Goal: Information Seeking & Learning: Learn about a topic

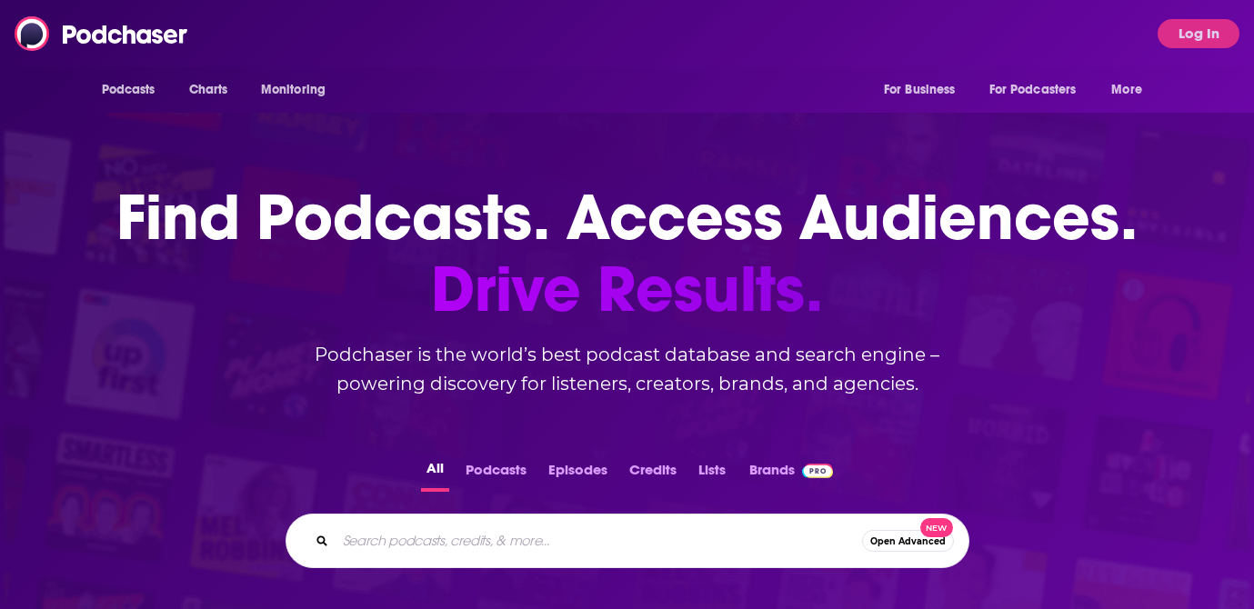
click at [524, 548] on input "Search podcasts, credits, & more..." at bounding box center [599, 541] width 527 height 29
type input "the playboook"
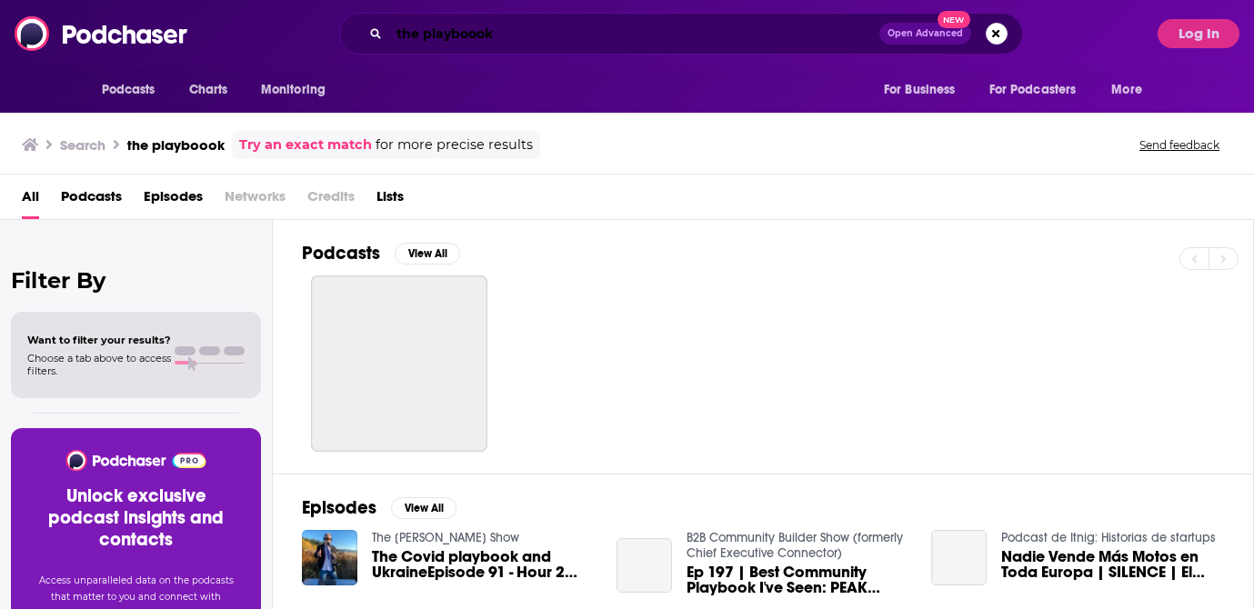
click at [476, 29] on input "the playboook" at bounding box center [634, 33] width 490 height 29
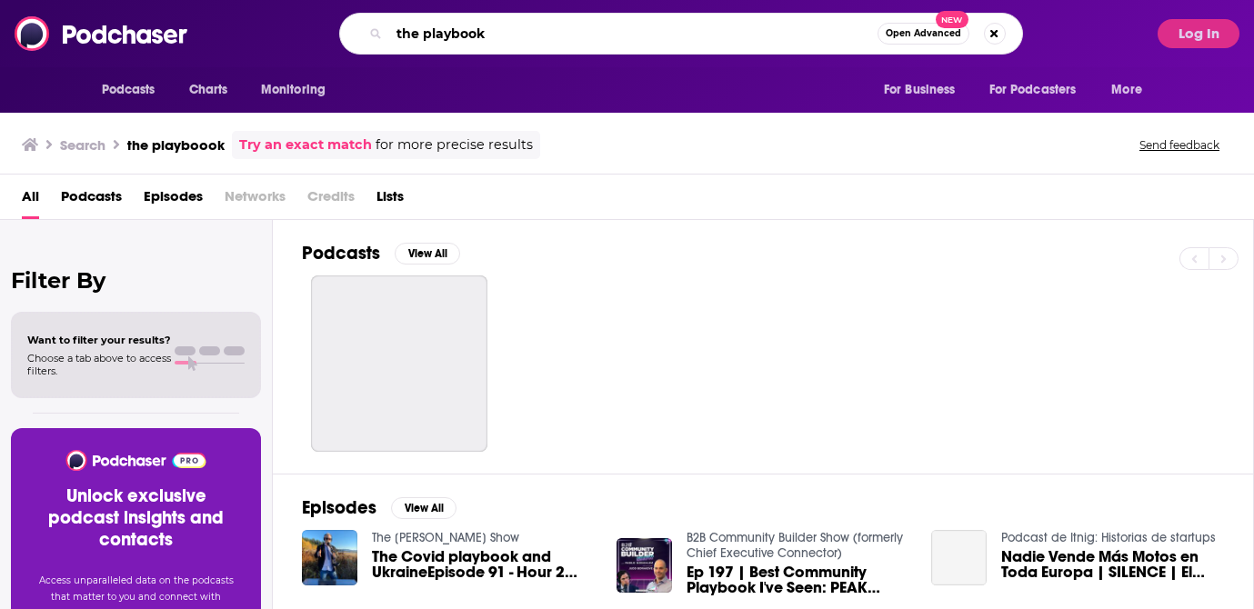
type input "the playbook"
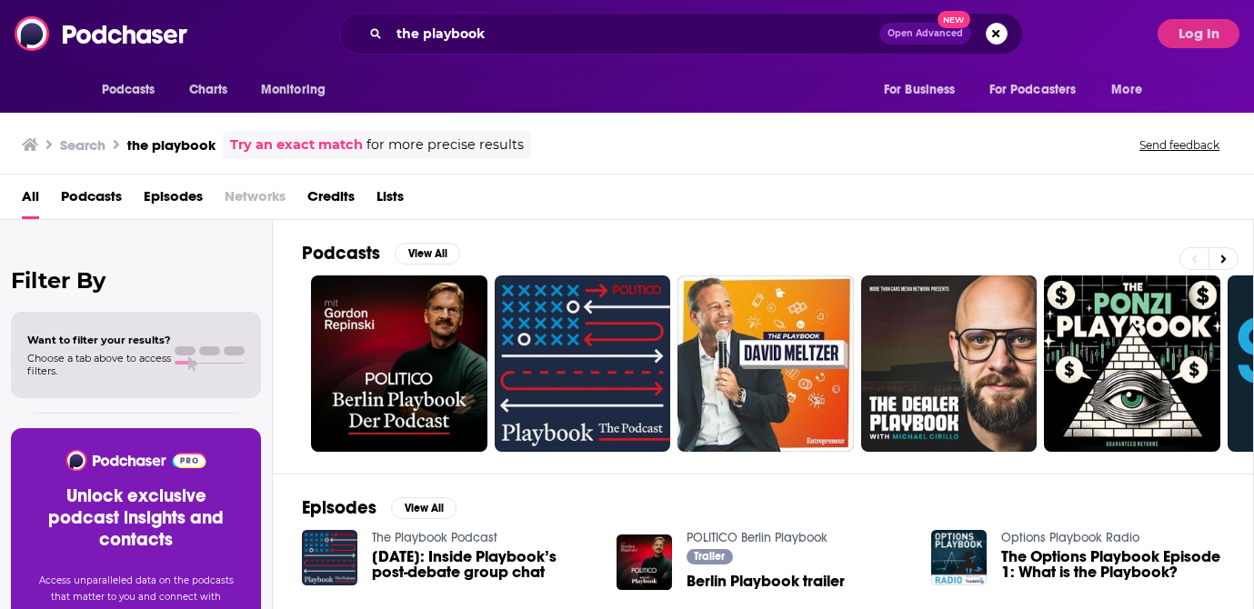
scroll to position [1, 0]
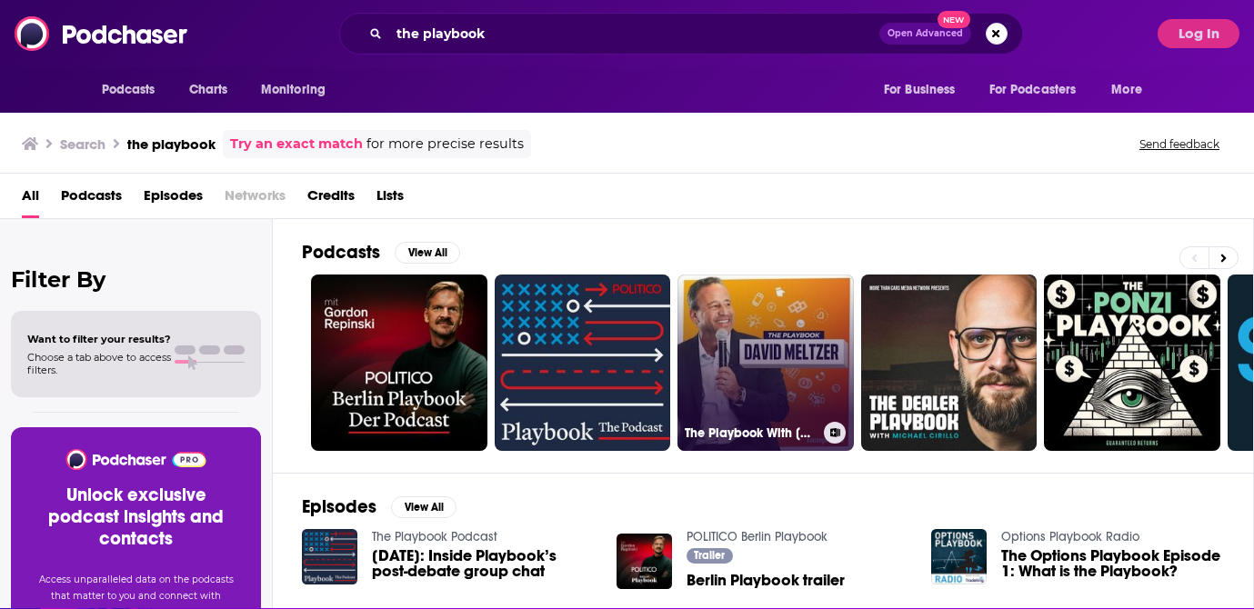
click at [719, 375] on link "The Playbook With [PERSON_NAME]" at bounding box center [766, 363] width 176 height 176
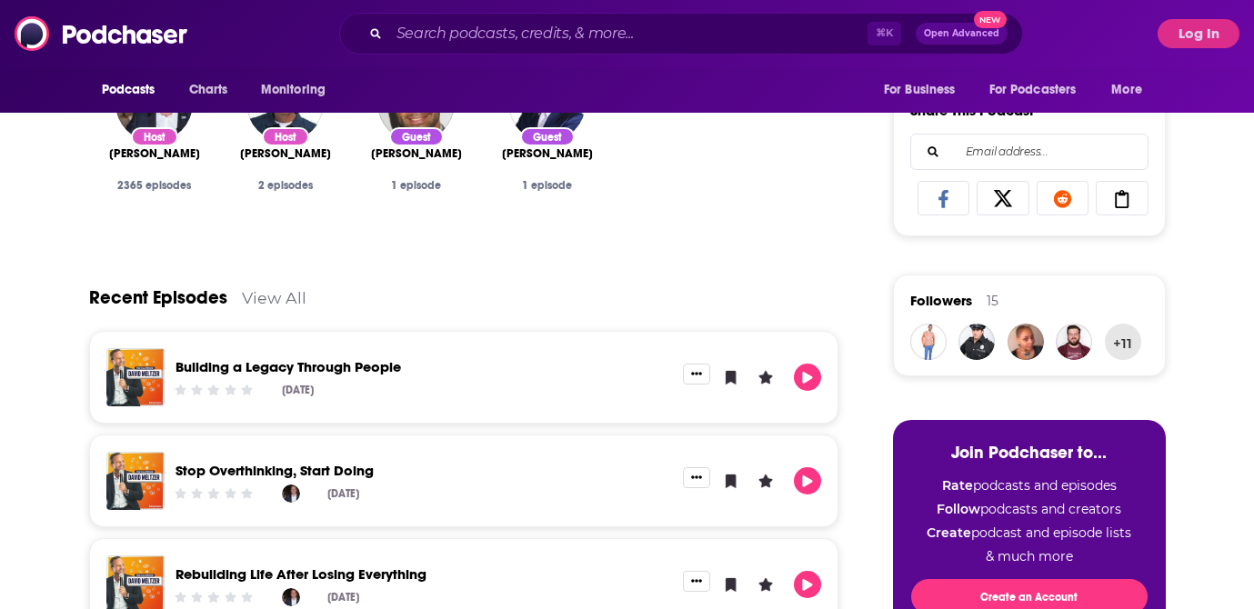
scroll to position [467, 0]
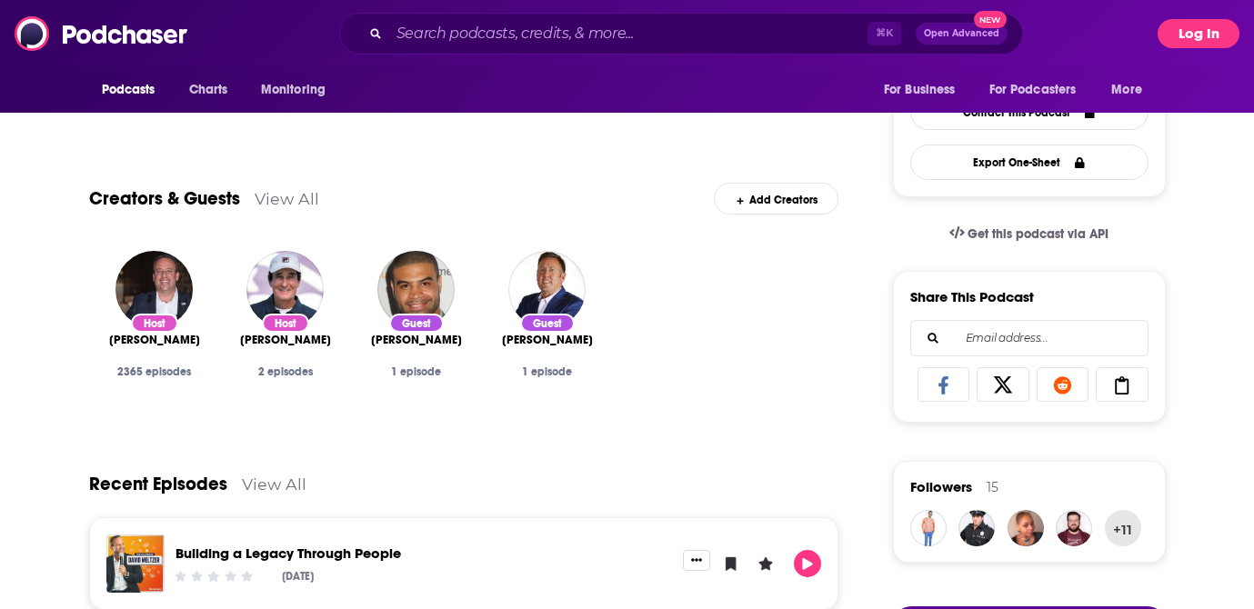
click at [1187, 31] on button "Log In" at bounding box center [1199, 33] width 82 height 29
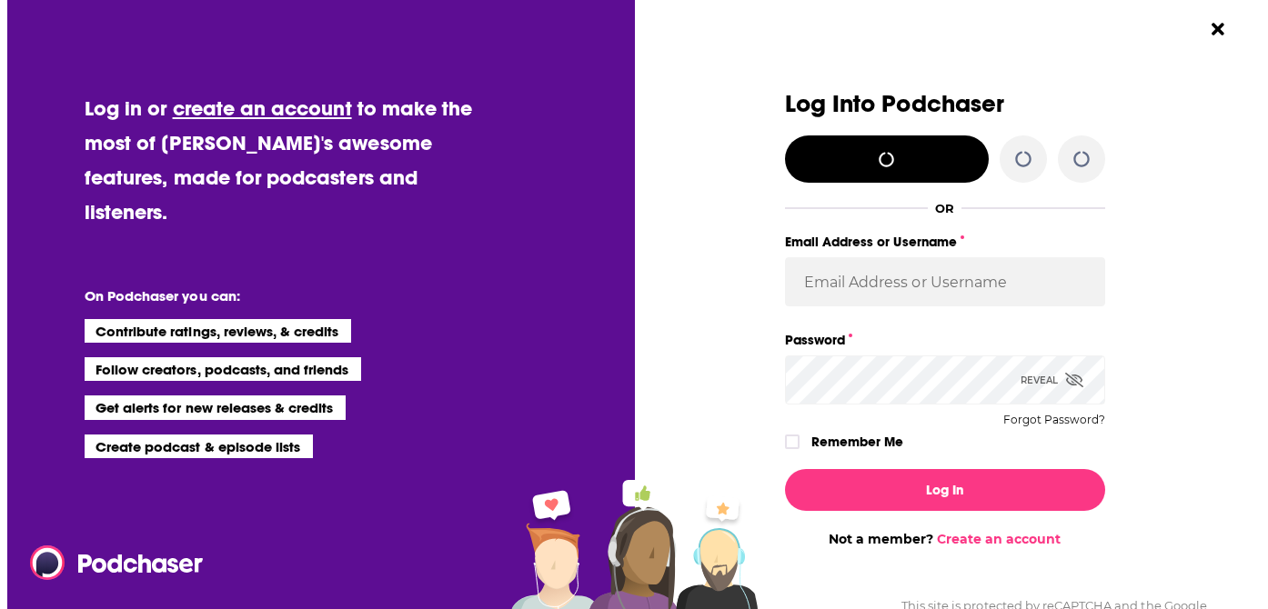
scroll to position [0, 0]
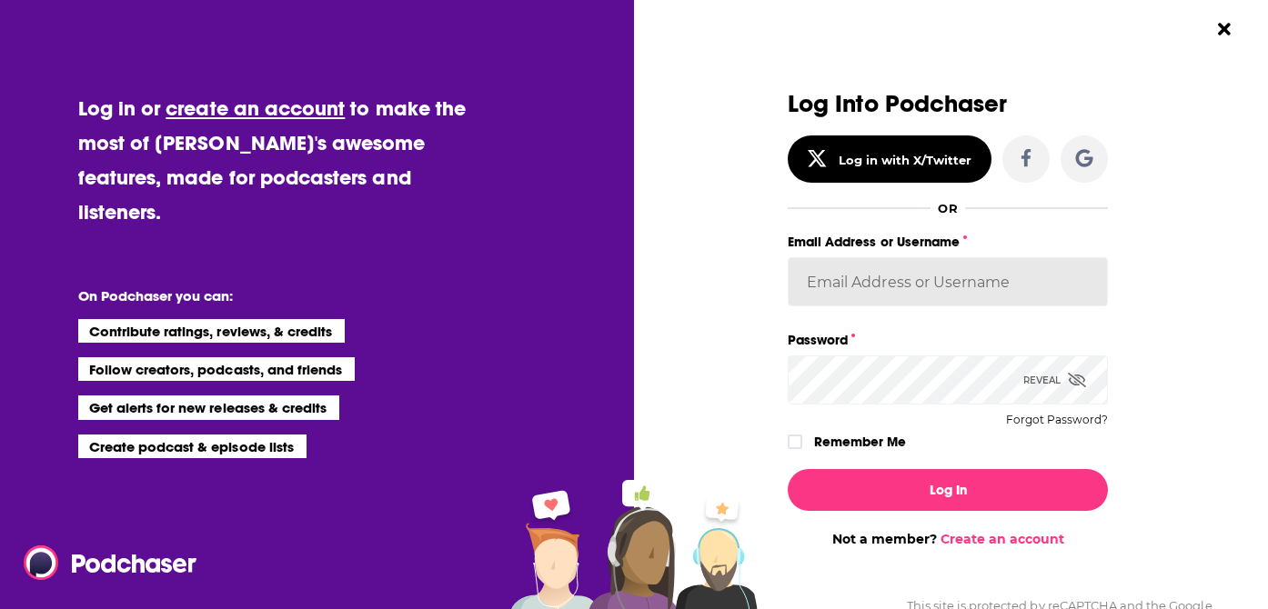
type input "[EMAIL_ADDRESS][DOMAIN_NAME]"
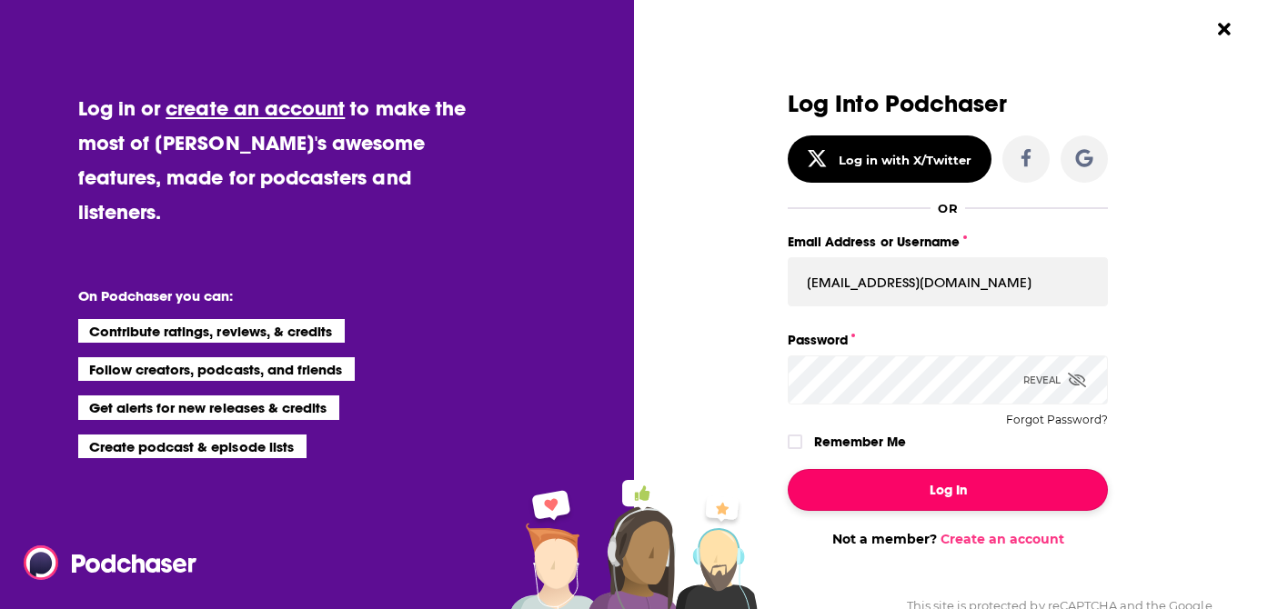
click at [939, 488] on button "Log In" at bounding box center [948, 490] width 320 height 42
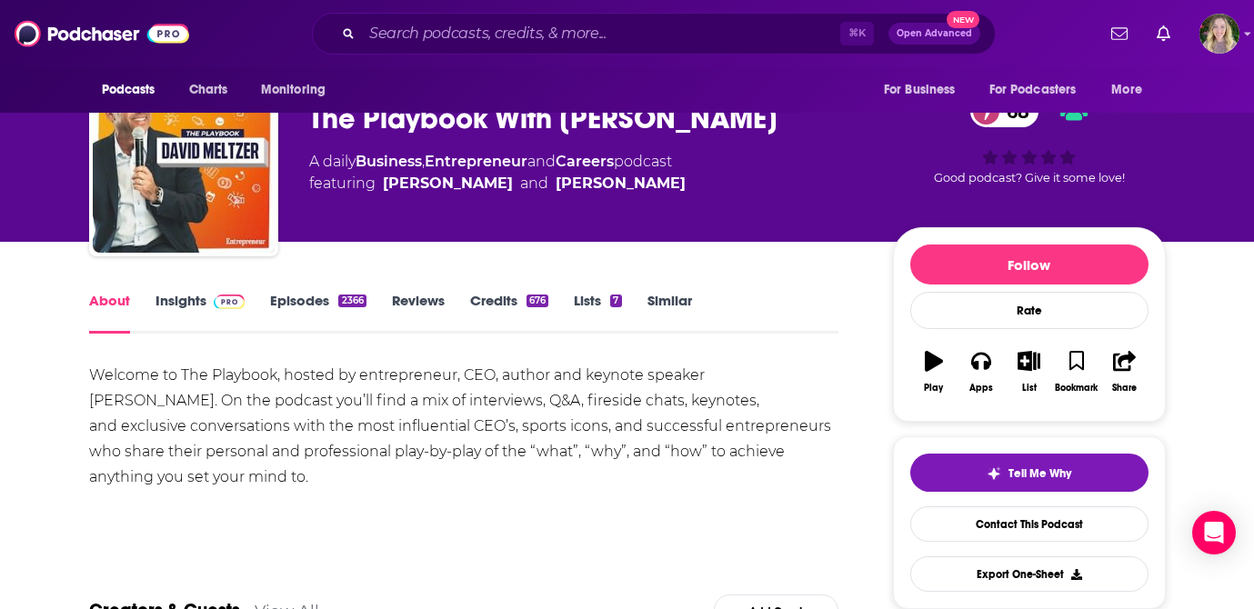
scroll to position [55, 0]
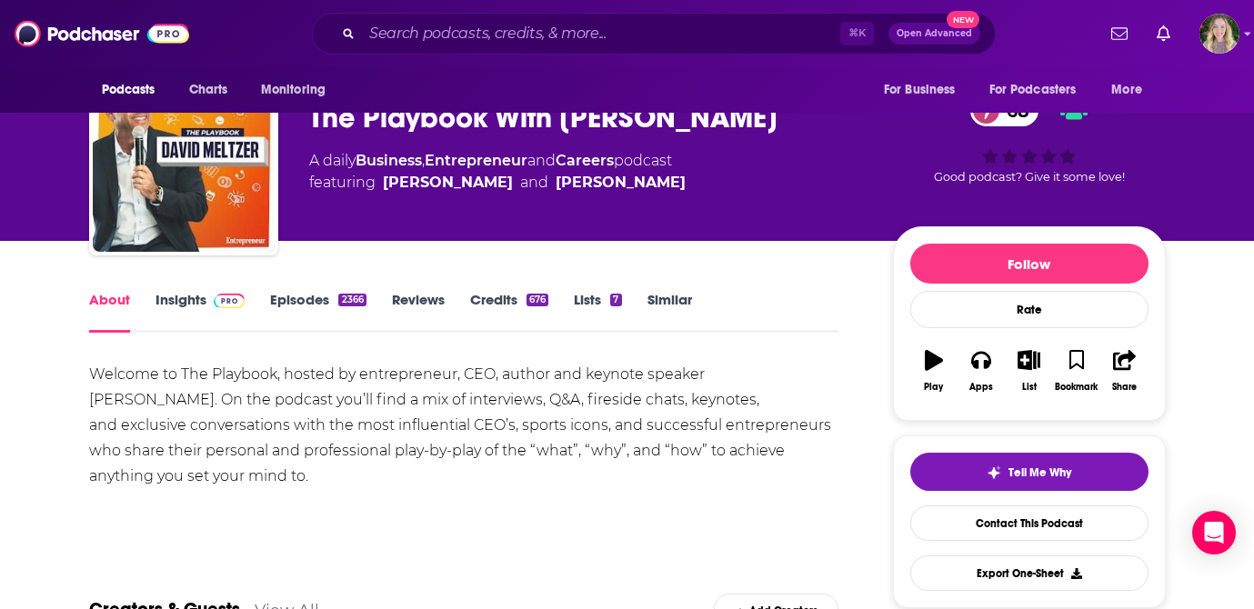
click at [183, 303] on link "Insights" at bounding box center [201, 312] width 90 height 42
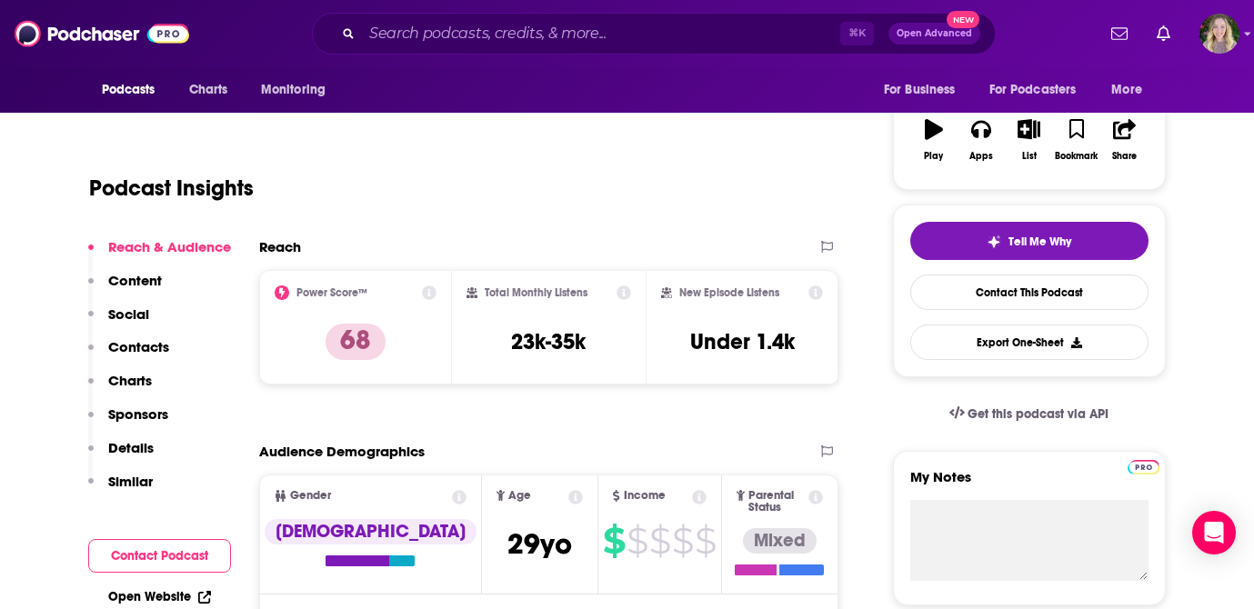
scroll to position [290, 0]
